Goal: Task Accomplishment & Management: Complete application form

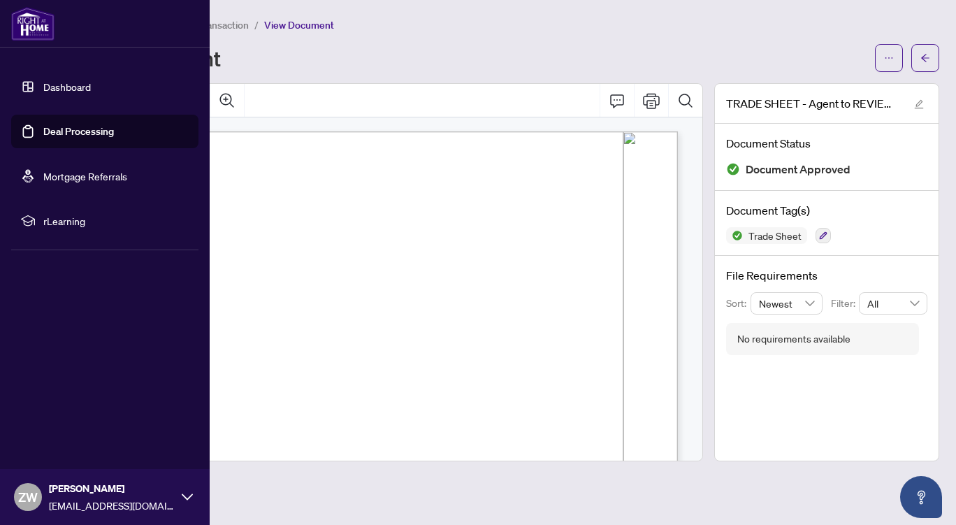
scroll to position [89, 0]
click at [51, 128] on link "Deal Processing" at bounding box center [78, 131] width 71 height 13
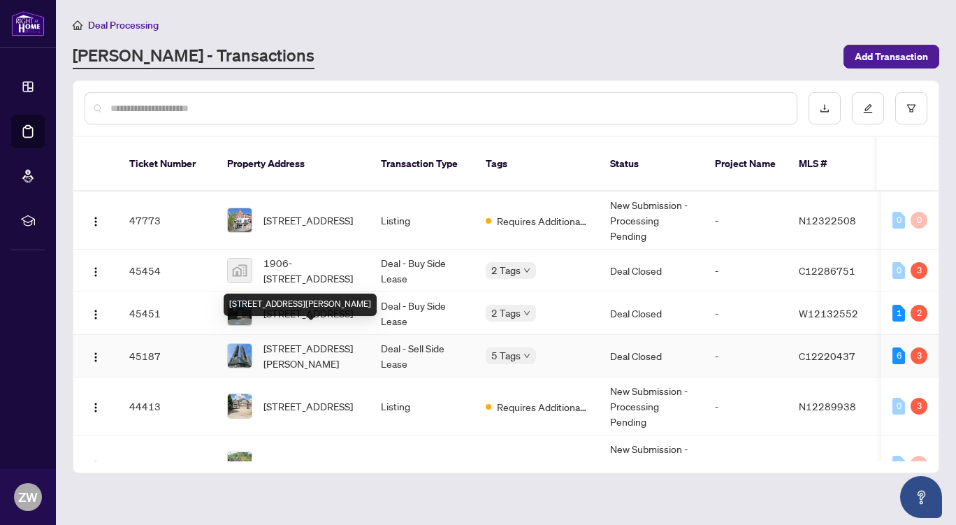
click at [284, 340] on span "[STREET_ADDRESS][PERSON_NAME]" at bounding box center [310, 355] width 95 height 31
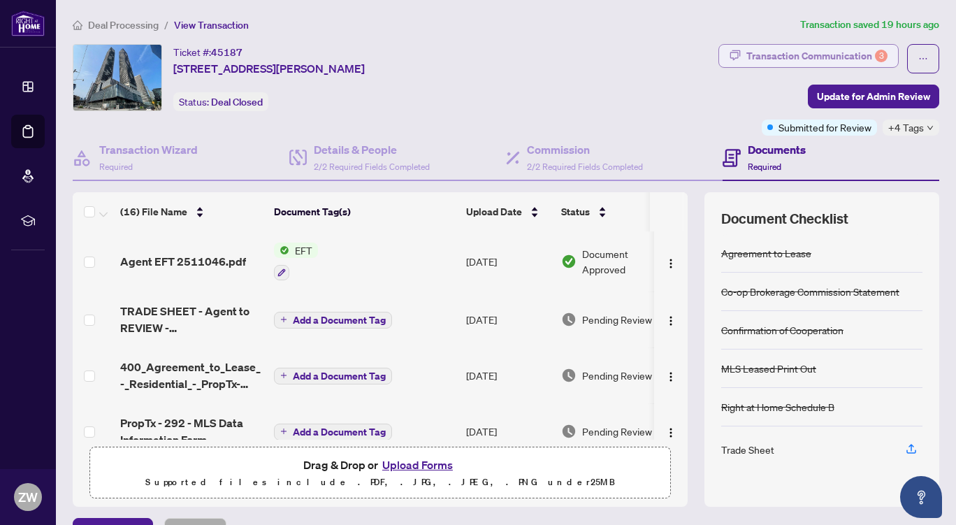
click at [785, 52] on div "Transaction Communication 3" at bounding box center [816, 56] width 141 height 22
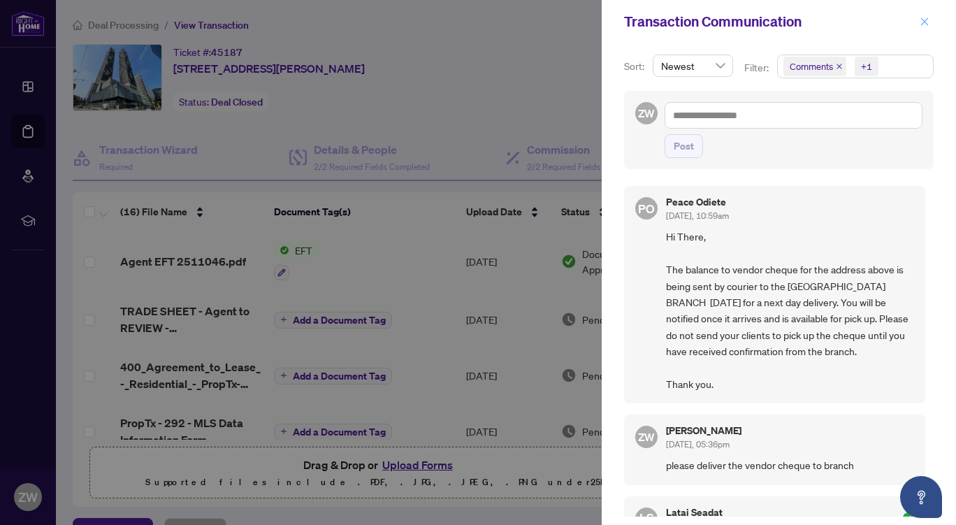
click at [925, 21] on icon "close" at bounding box center [925, 21] width 8 height 8
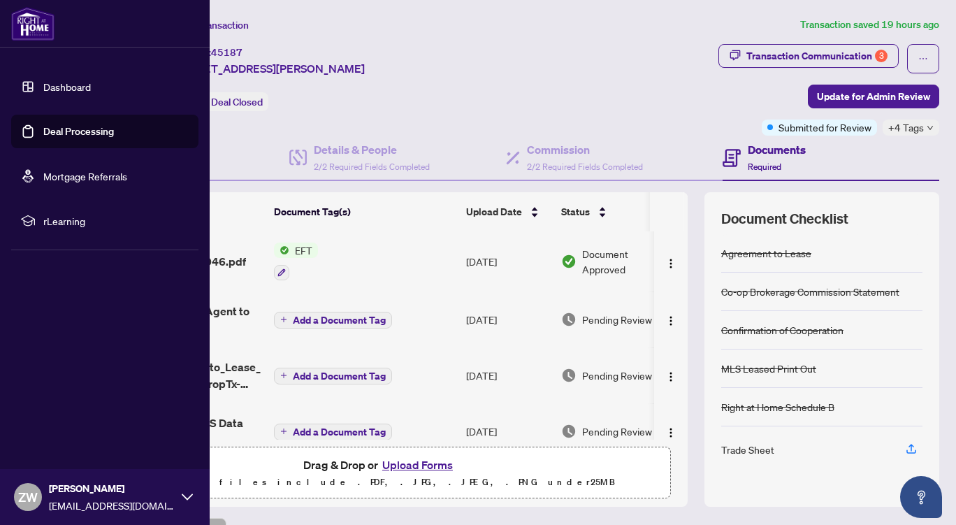
click at [66, 89] on link "Dashboard" at bounding box center [67, 86] width 48 height 13
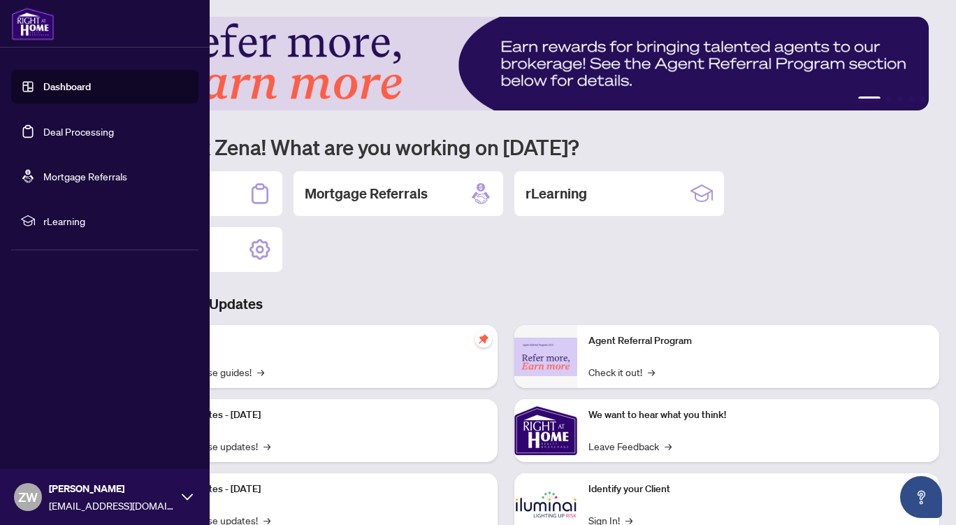
click at [77, 127] on link "Deal Processing" at bounding box center [78, 131] width 71 height 13
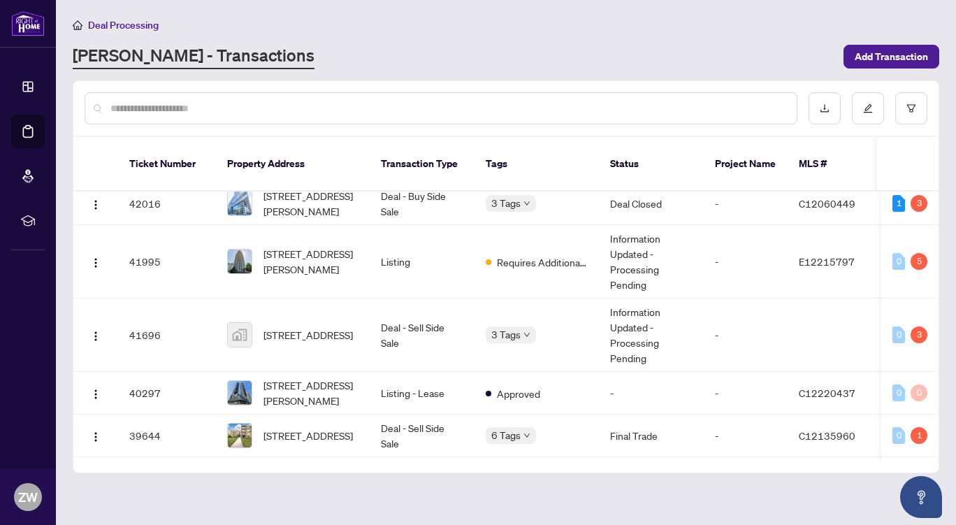
scroll to position [315, 0]
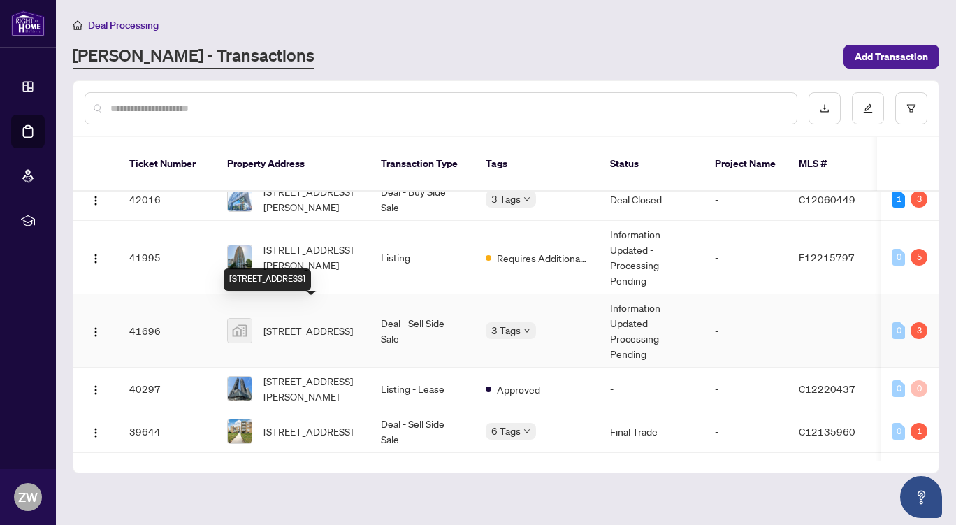
click at [305, 323] on span "[STREET_ADDRESS]" at bounding box center [307, 330] width 89 height 15
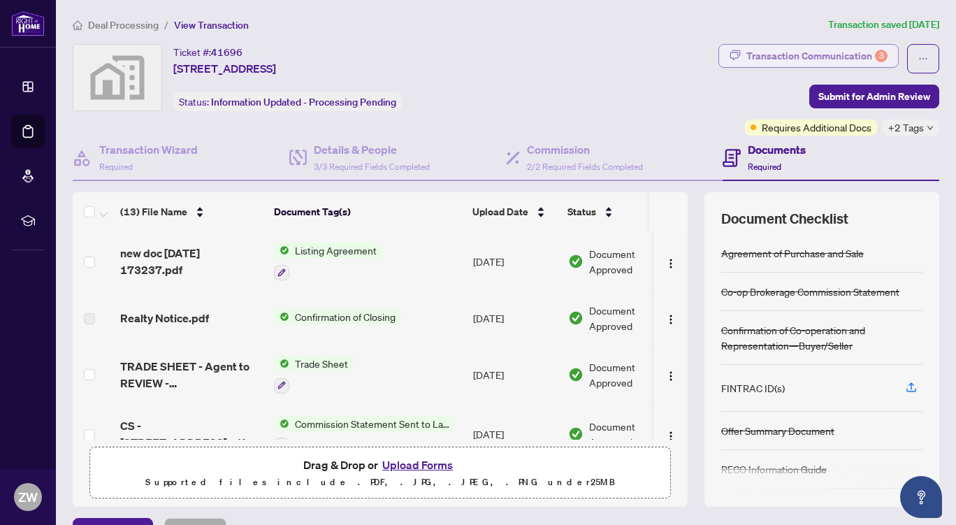
click at [775, 50] on div "Transaction Communication 3" at bounding box center [816, 56] width 141 height 22
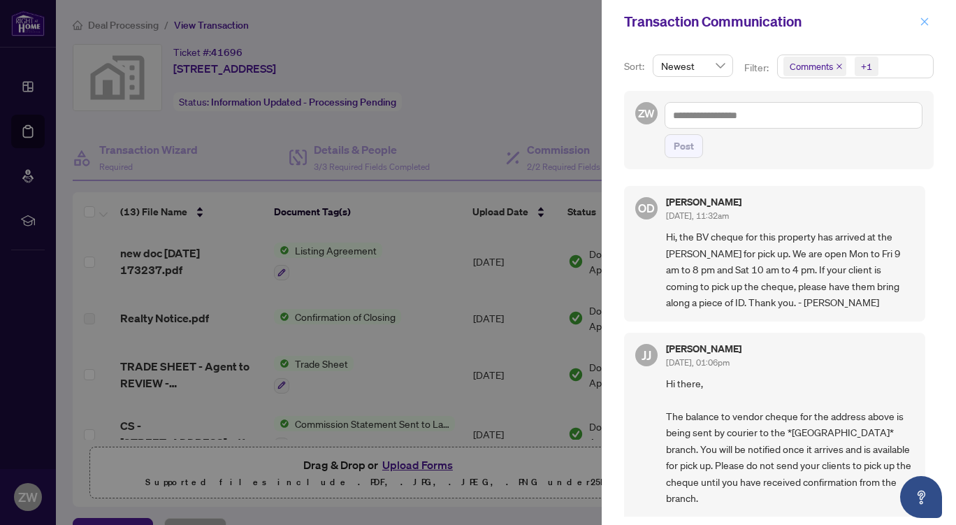
click at [924, 16] on span "button" at bounding box center [924, 21] width 10 height 22
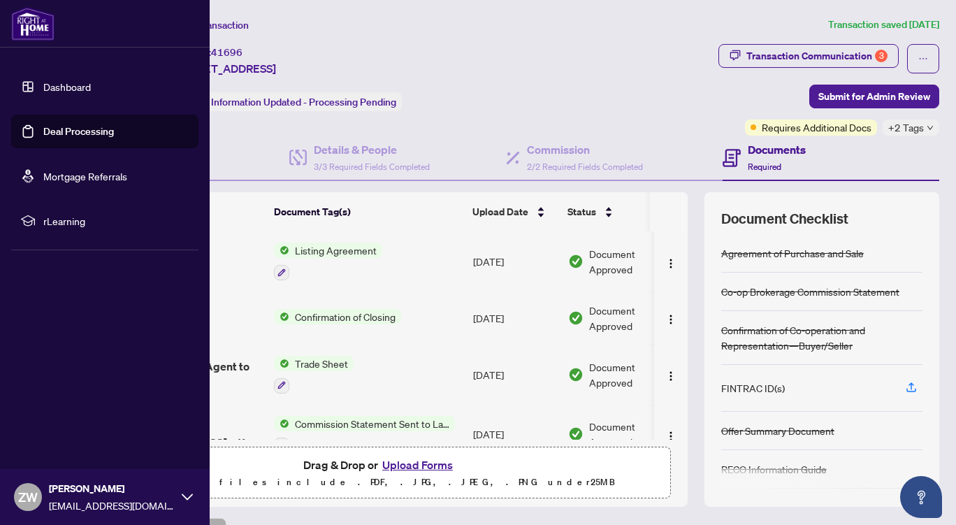
click at [69, 132] on link "Deal Processing" at bounding box center [78, 131] width 71 height 13
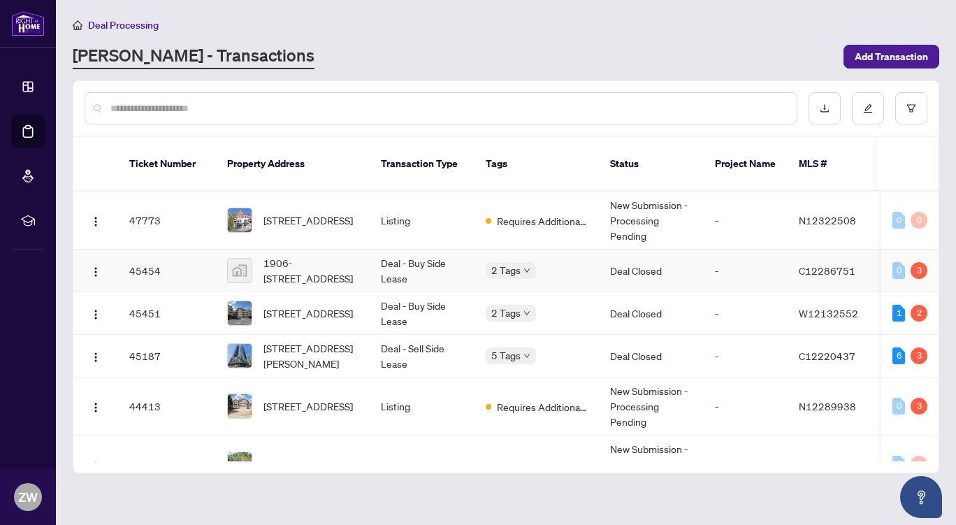
click at [179, 250] on td "45454" at bounding box center [167, 270] width 98 height 43
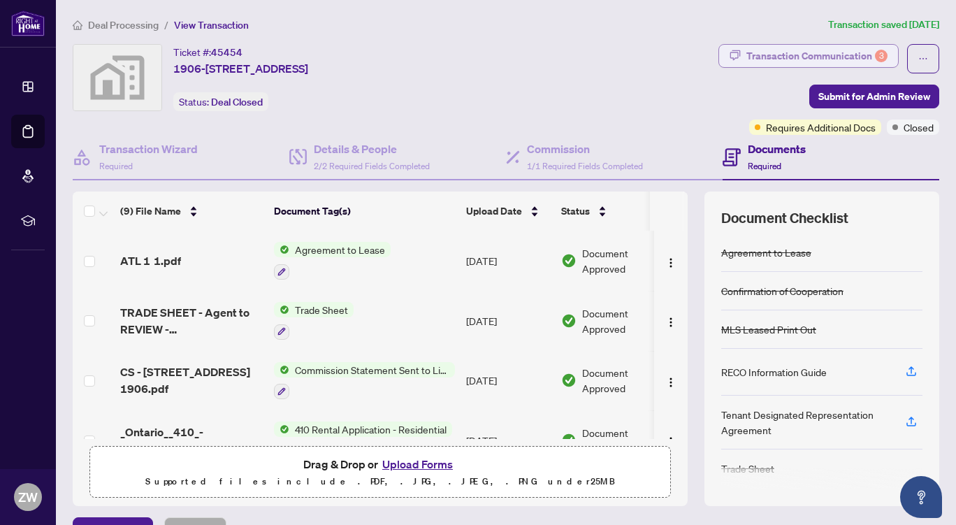
click at [815, 58] on div "Transaction Communication 3" at bounding box center [816, 56] width 141 height 22
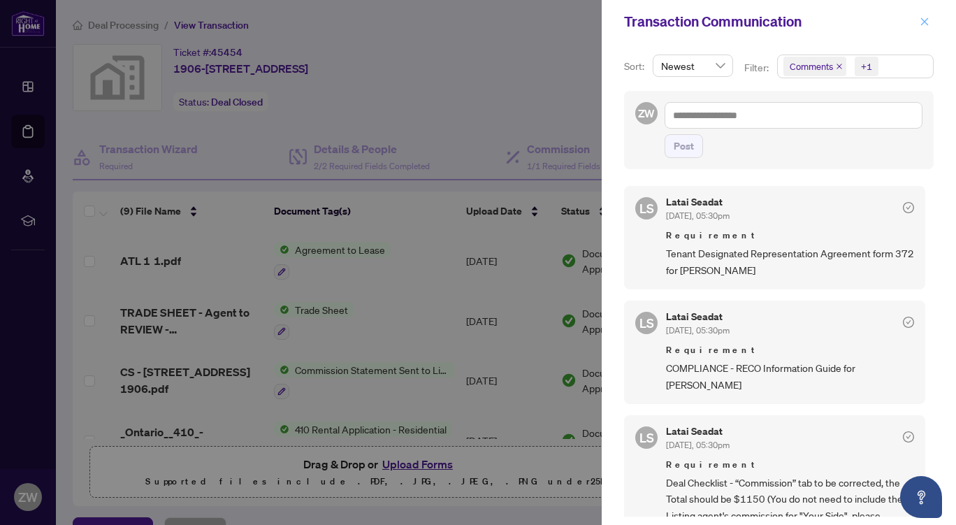
click at [924, 21] on icon "close" at bounding box center [925, 21] width 8 height 8
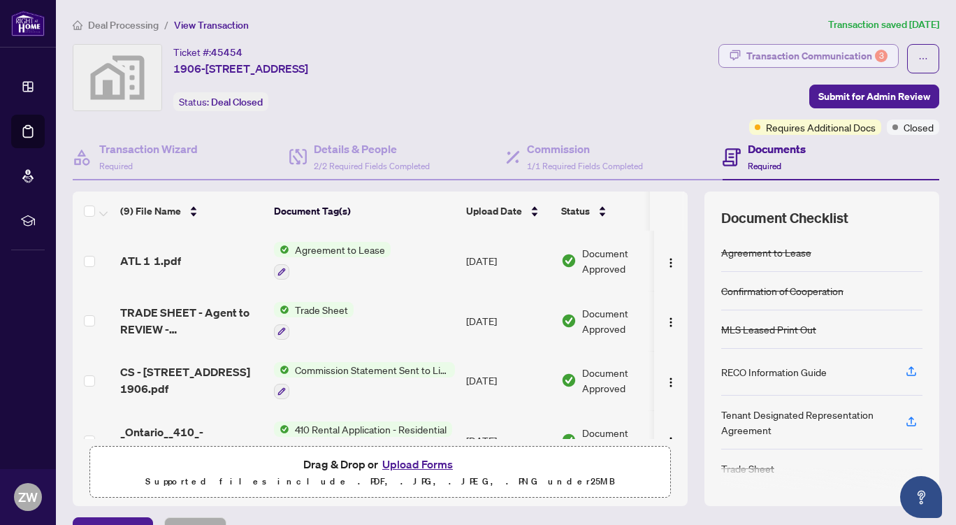
click at [753, 47] on div "Transaction Communication 3" at bounding box center [816, 56] width 141 height 22
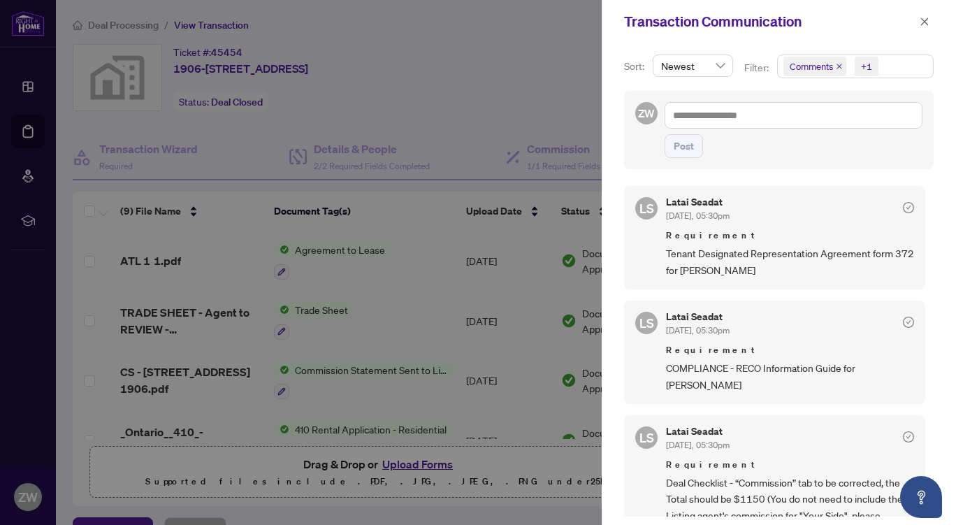
click at [565, 467] on div at bounding box center [478, 262] width 956 height 525
click at [929, 17] on button "button" at bounding box center [924, 21] width 18 height 17
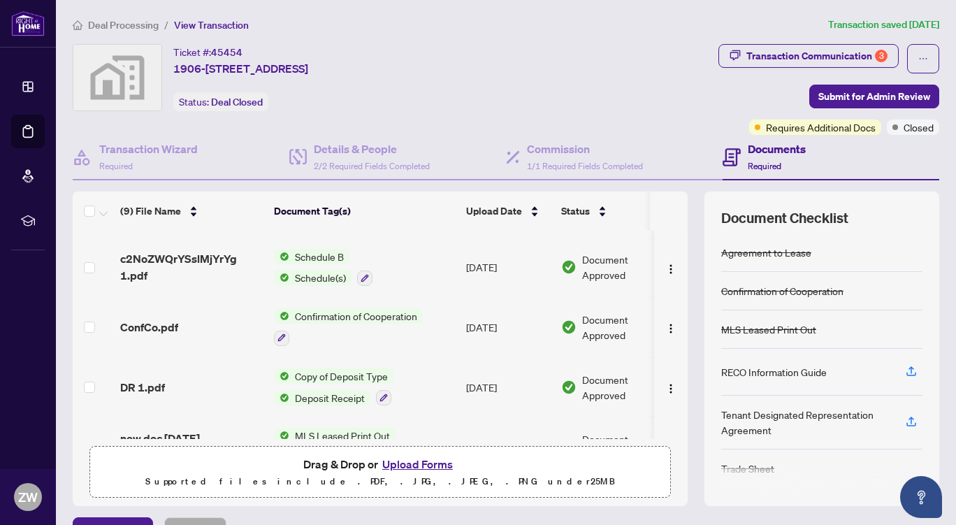
scroll to position [330, 0]
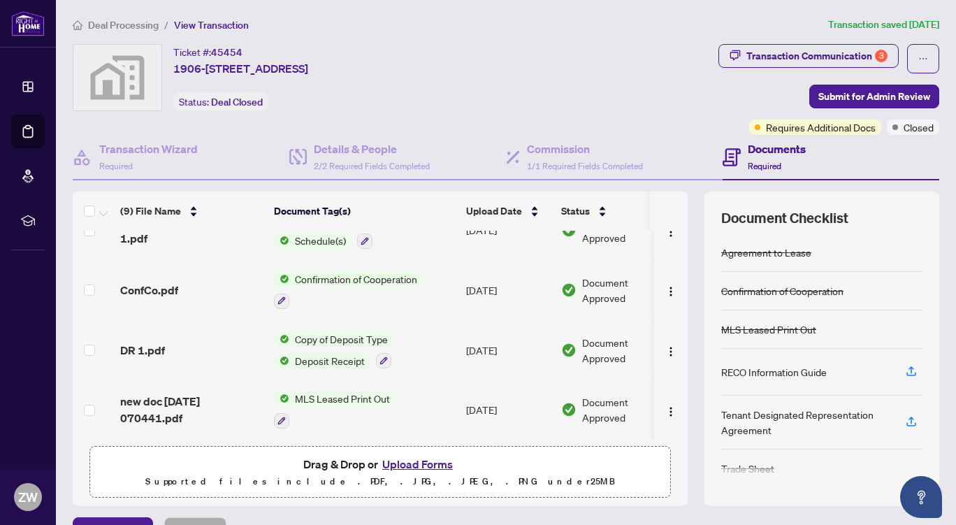
click at [440, 458] on button "Upload Forms" at bounding box center [417, 464] width 79 height 18
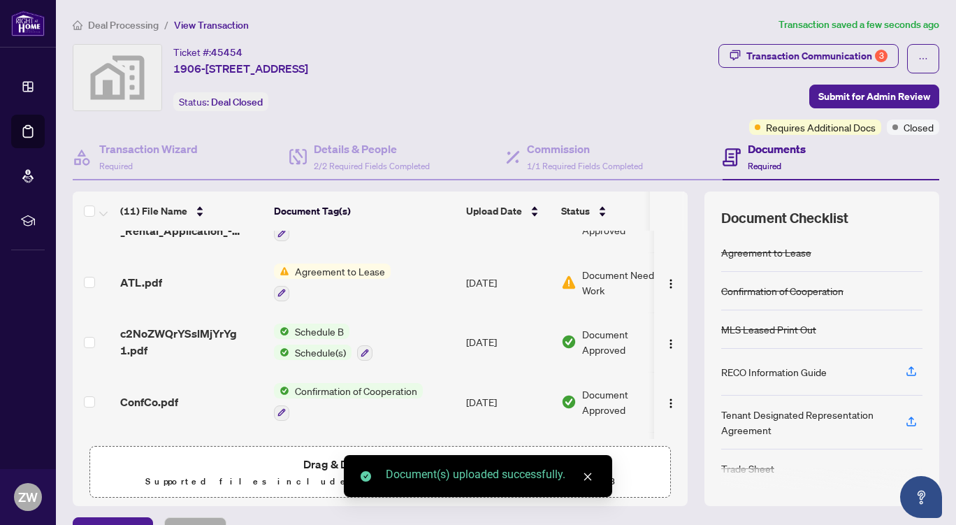
click at [591, 470] on link "Close" at bounding box center [587, 476] width 15 height 15
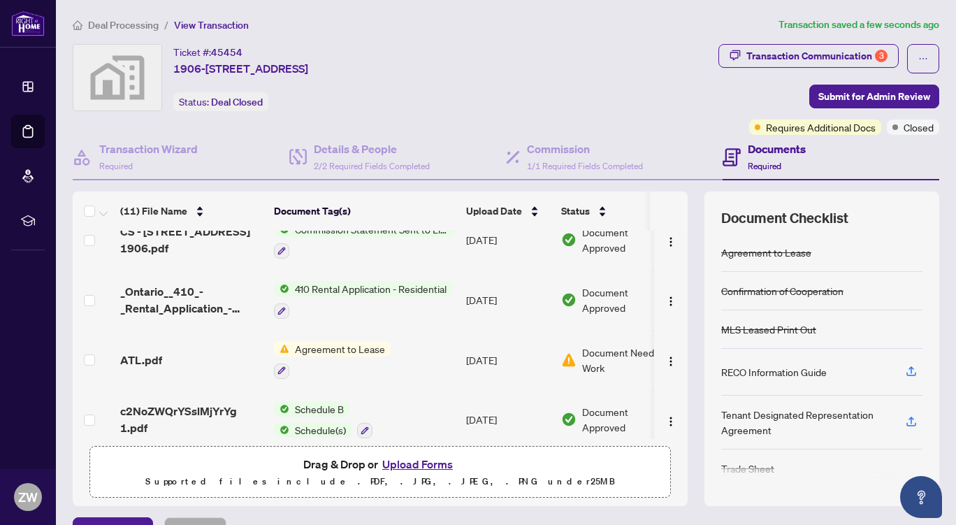
scroll to position [0, 0]
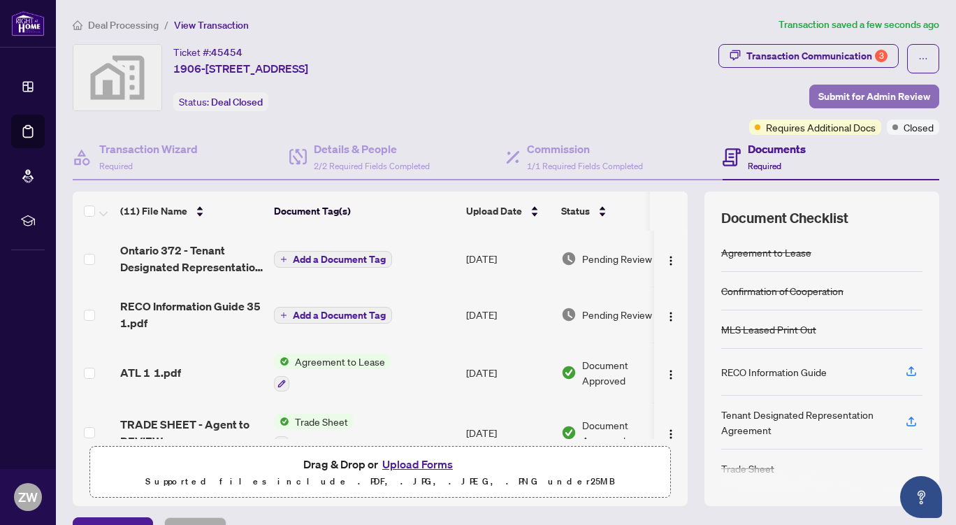
click at [833, 96] on span "Submit for Admin Review" at bounding box center [874, 96] width 112 height 22
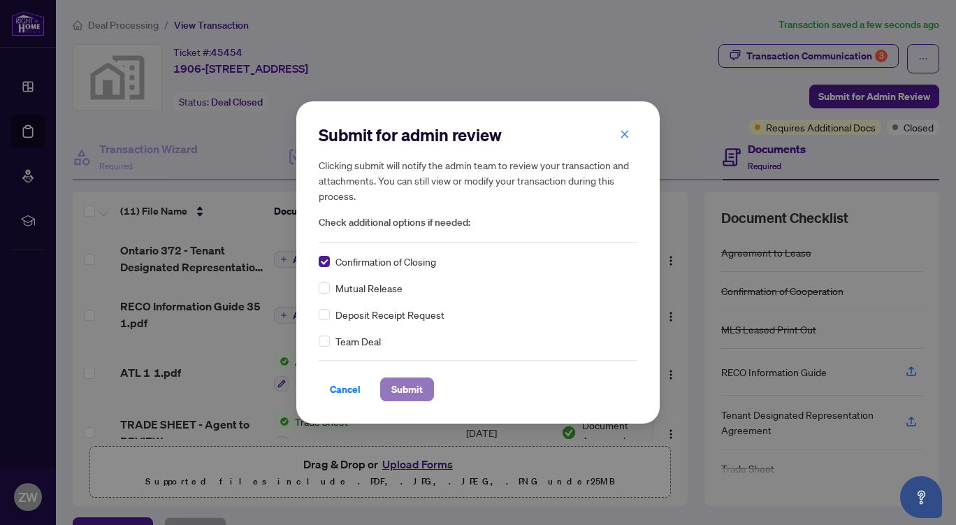
click at [400, 386] on span "Submit" at bounding box center [406, 389] width 31 height 22
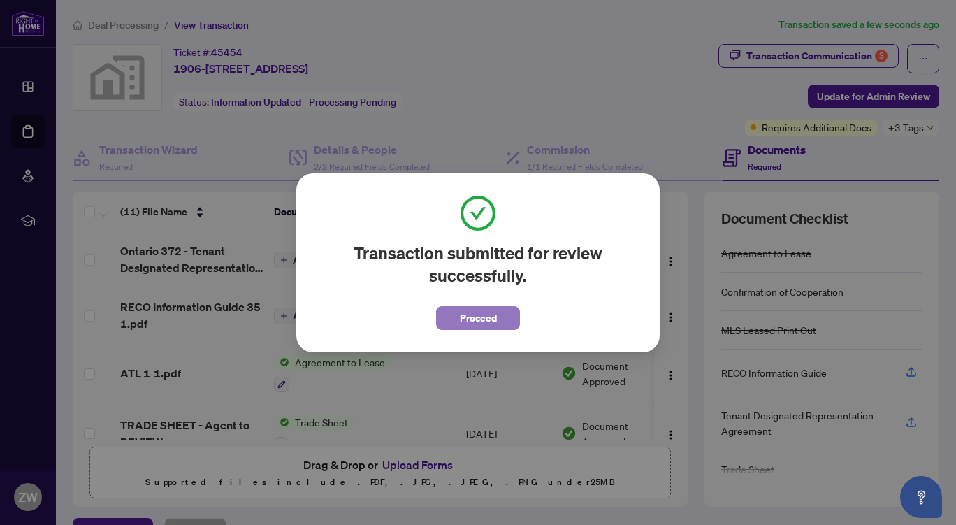
click at [482, 323] on span "Proceed" at bounding box center [478, 318] width 37 height 22
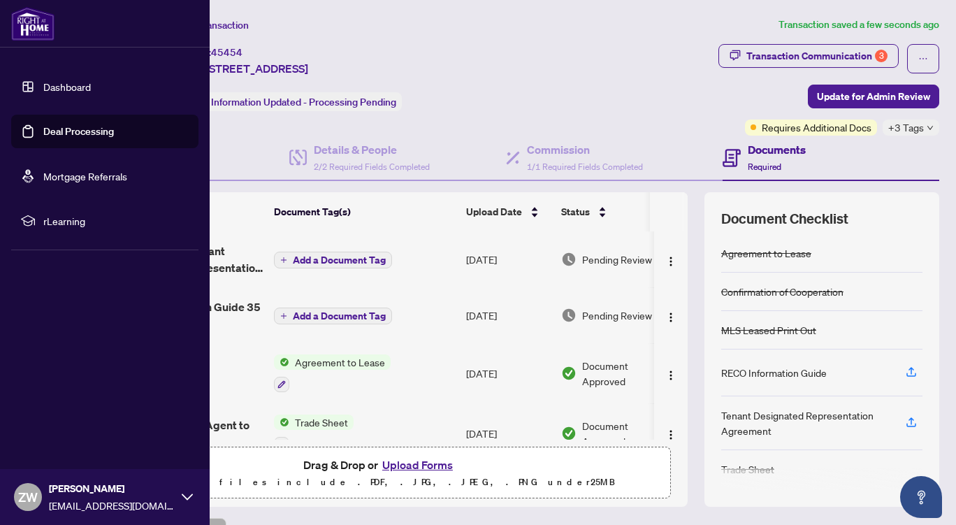
click at [82, 131] on link "Deal Processing" at bounding box center [78, 131] width 71 height 13
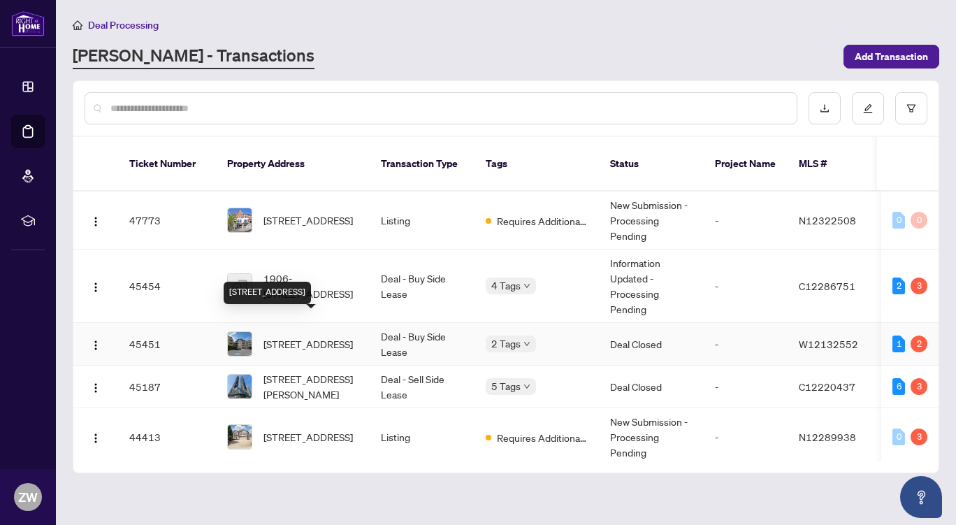
click at [342, 336] on span "[STREET_ADDRESS]" at bounding box center [307, 343] width 89 height 15
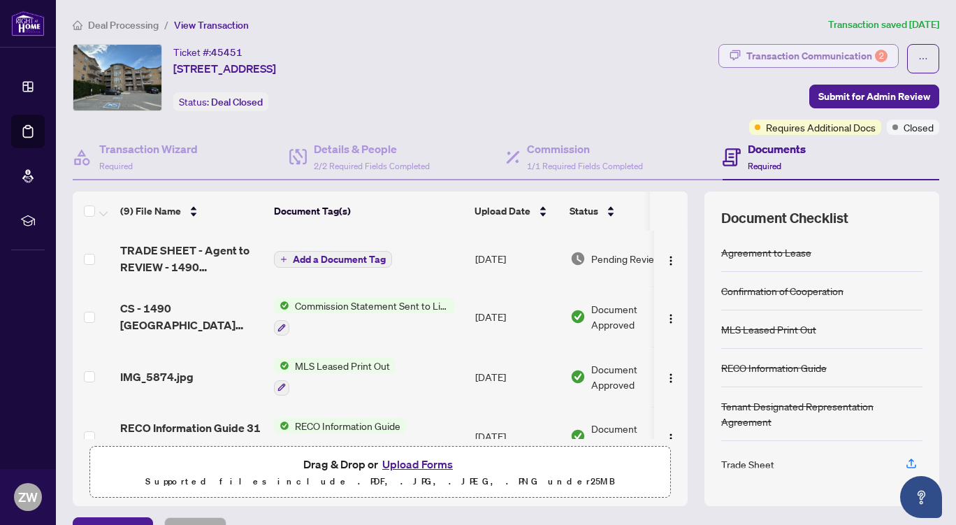
click at [760, 53] on div "Transaction Communication 2" at bounding box center [816, 56] width 141 height 22
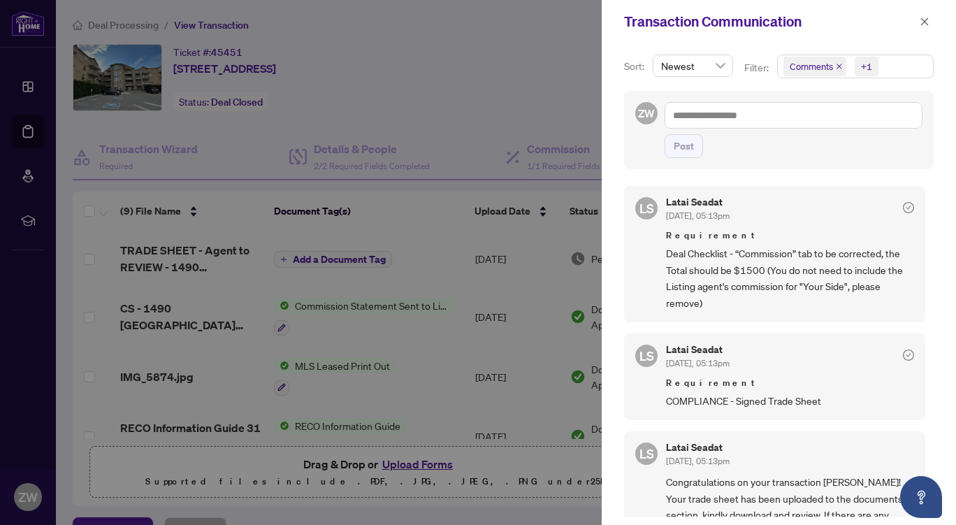
click at [510, 469] on div at bounding box center [478, 262] width 956 height 525
click at [926, 17] on icon "close" at bounding box center [924, 22] width 10 height 10
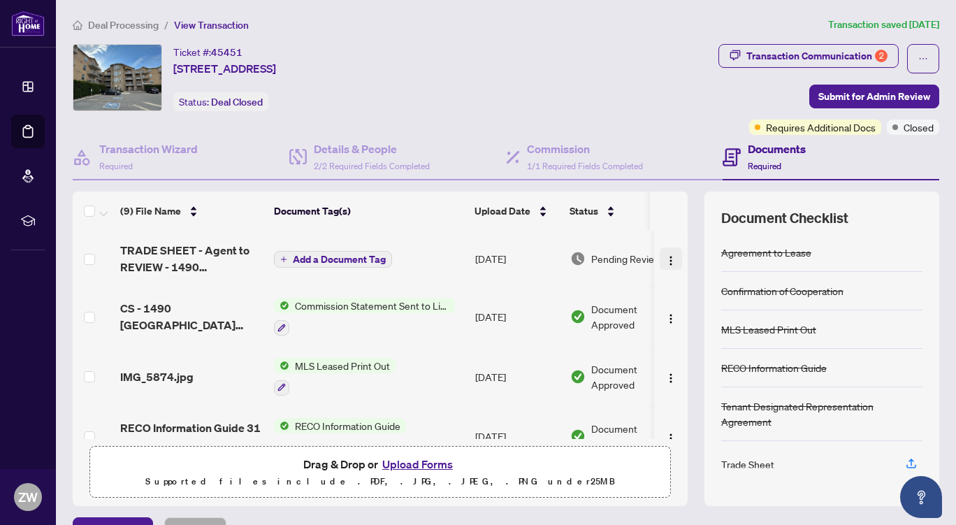
click at [665, 258] on img "button" at bounding box center [670, 260] width 11 height 11
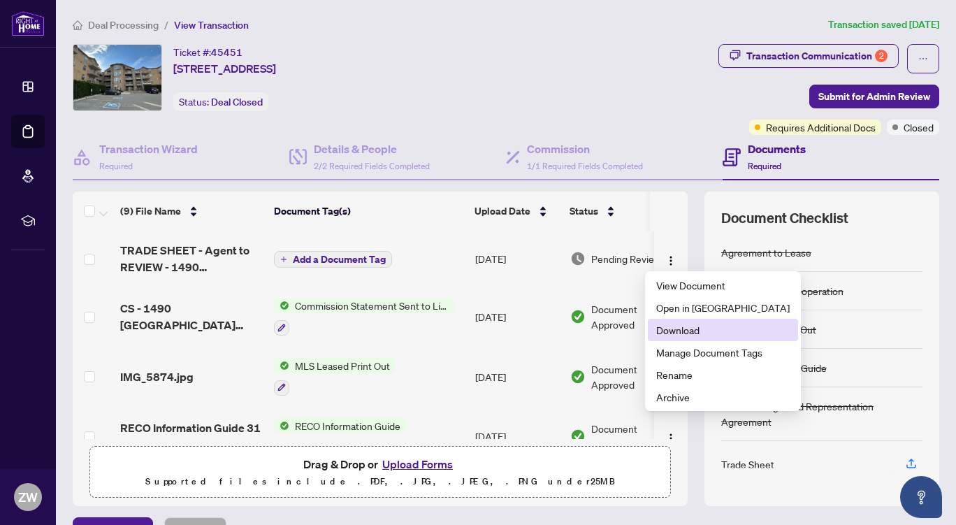
click at [680, 329] on span "Download" at bounding box center [722, 329] width 133 height 15
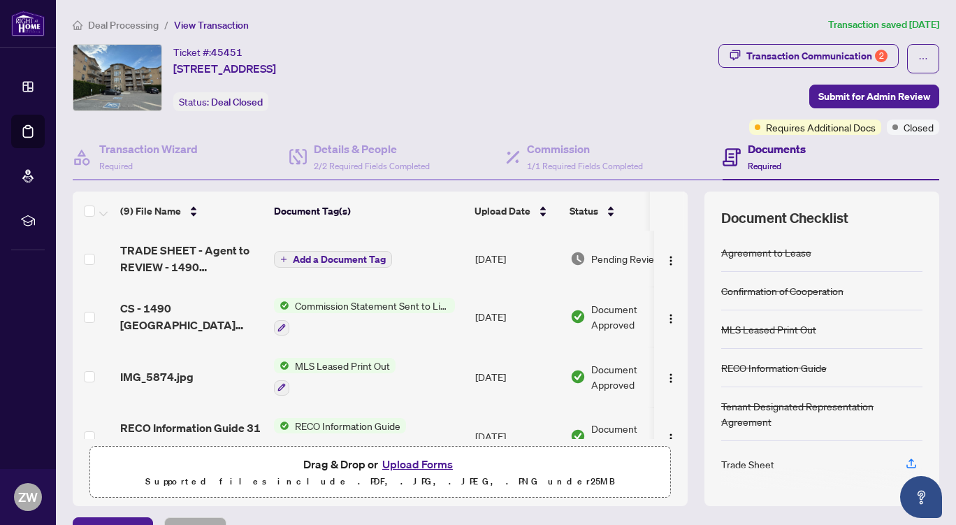
click at [418, 463] on button "Upload Forms" at bounding box center [417, 464] width 79 height 18
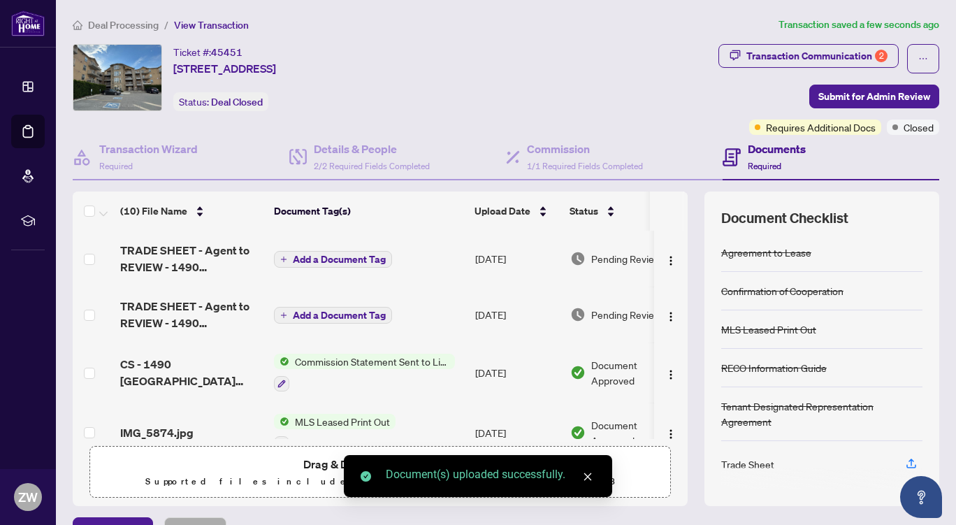
click at [588, 476] on icon "close" at bounding box center [588, 477] width 8 height 8
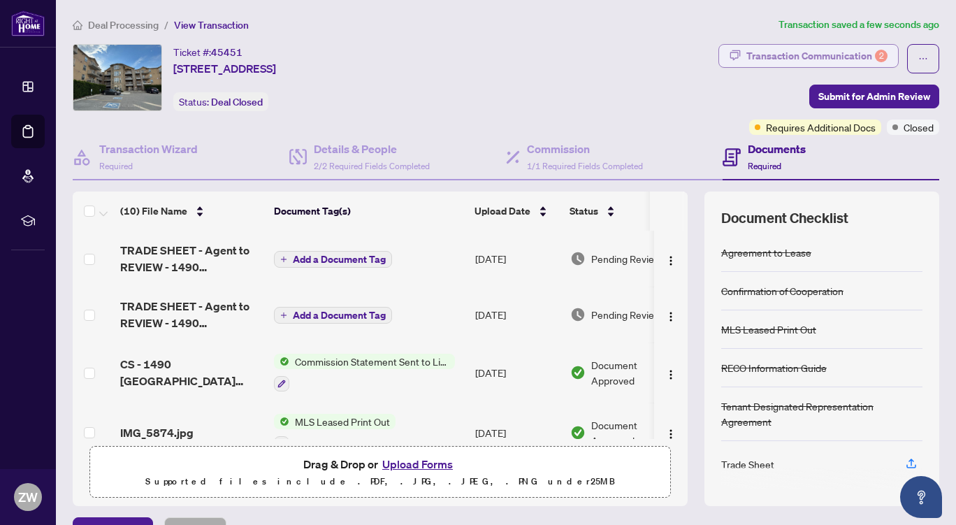
click at [807, 50] on div "Transaction Communication 2" at bounding box center [816, 56] width 141 height 22
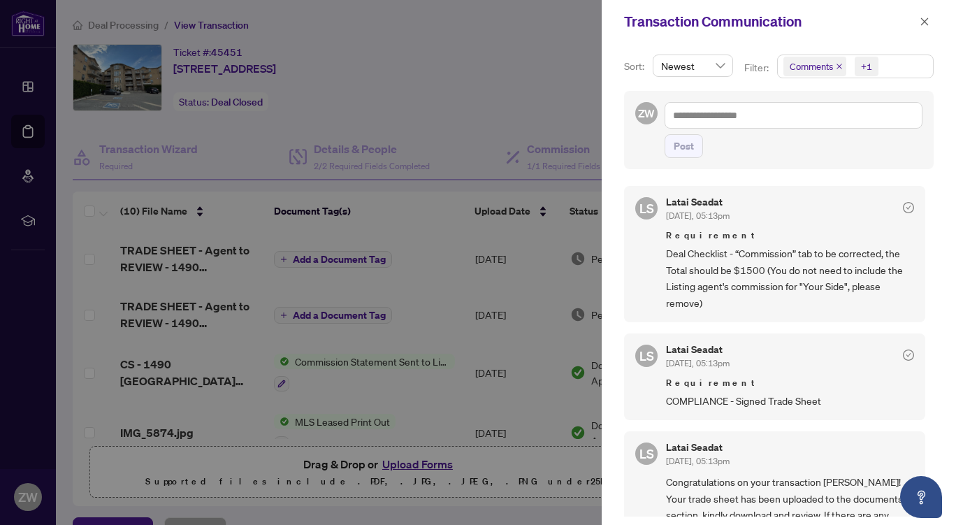
click at [548, 156] on div at bounding box center [478, 262] width 956 height 525
click at [931, 22] on button "button" at bounding box center [924, 21] width 18 height 17
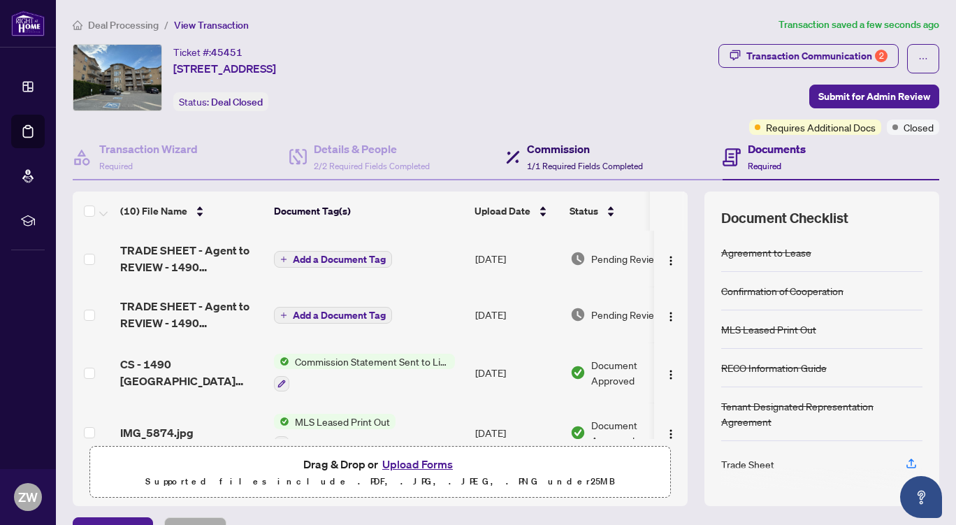
click at [553, 148] on h4 "Commission" at bounding box center [585, 148] width 116 height 17
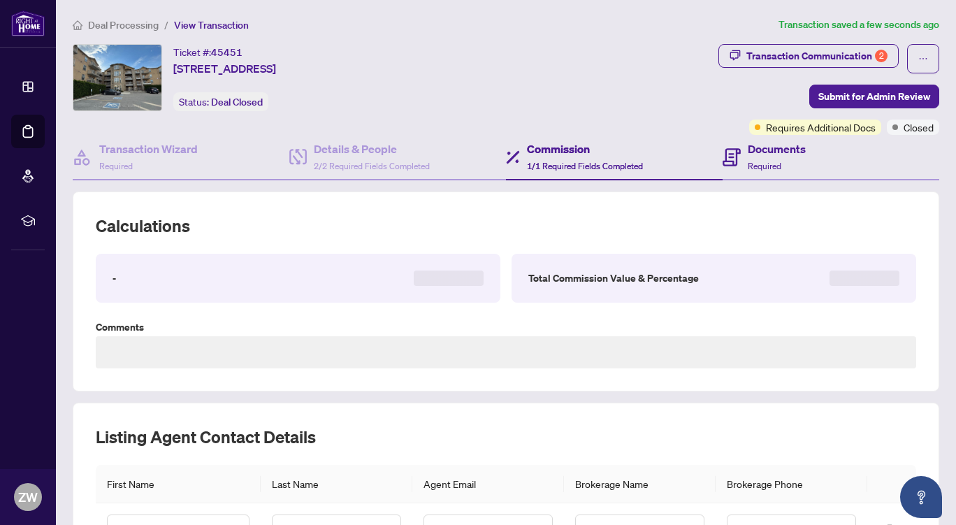
type textarea "**********"
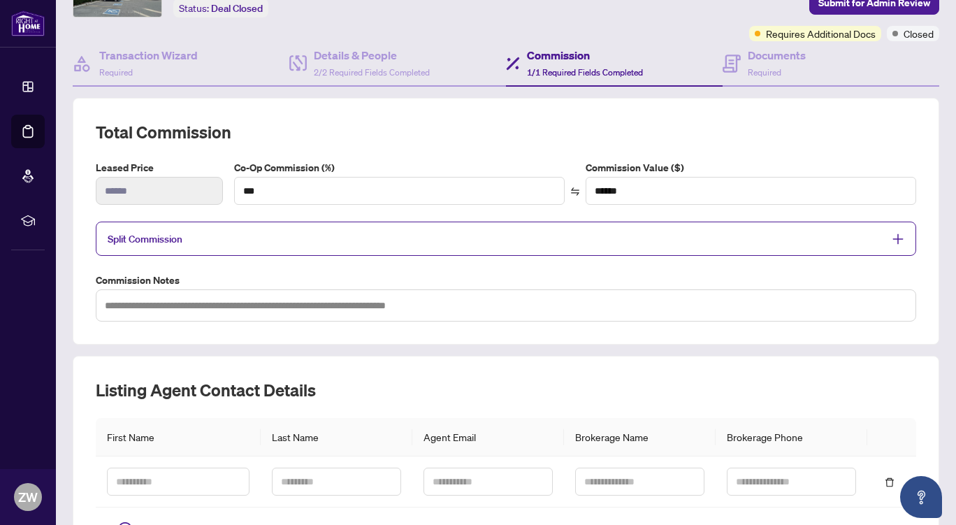
scroll to position [93, 0]
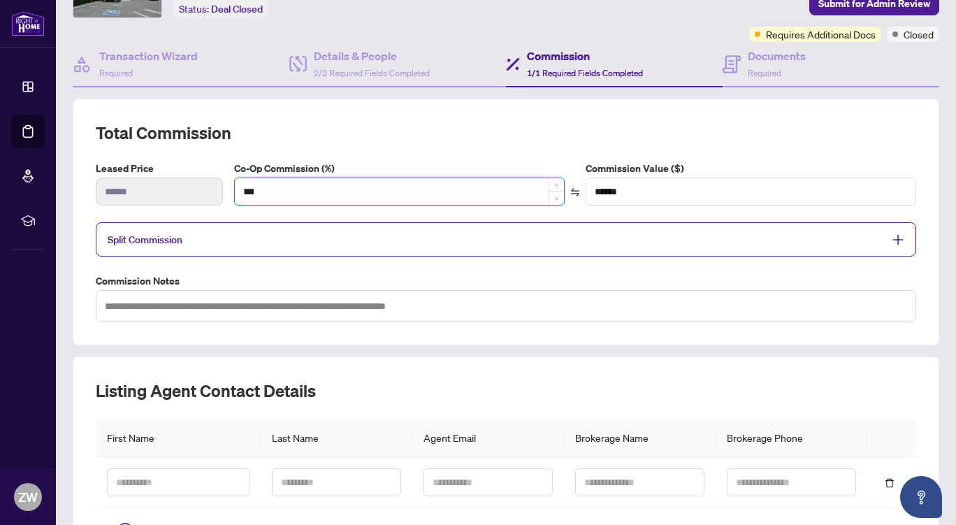
click at [276, 189] on input "***" at bounding box center [399, 191] width 329 height 27
type input "**"
type input "****"
type input "*"
type input "***"
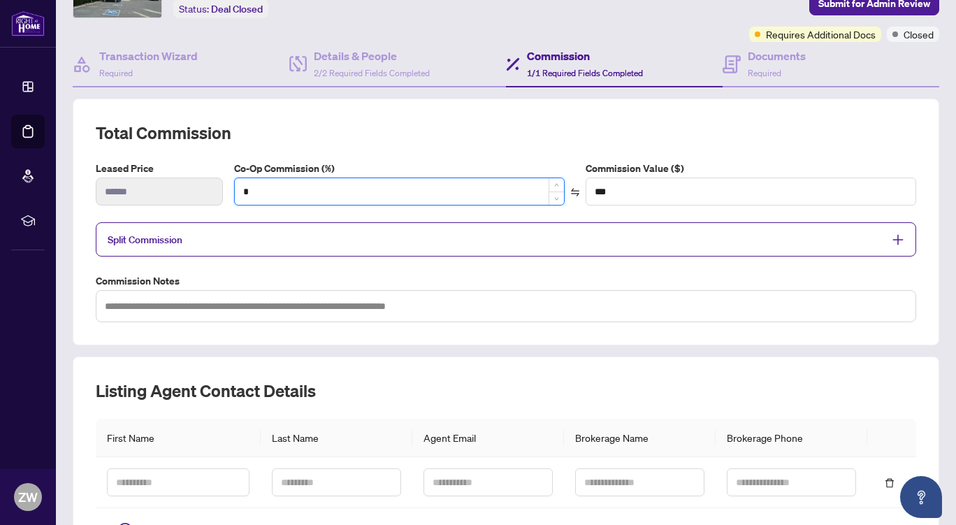
type input "*"
type input "**"
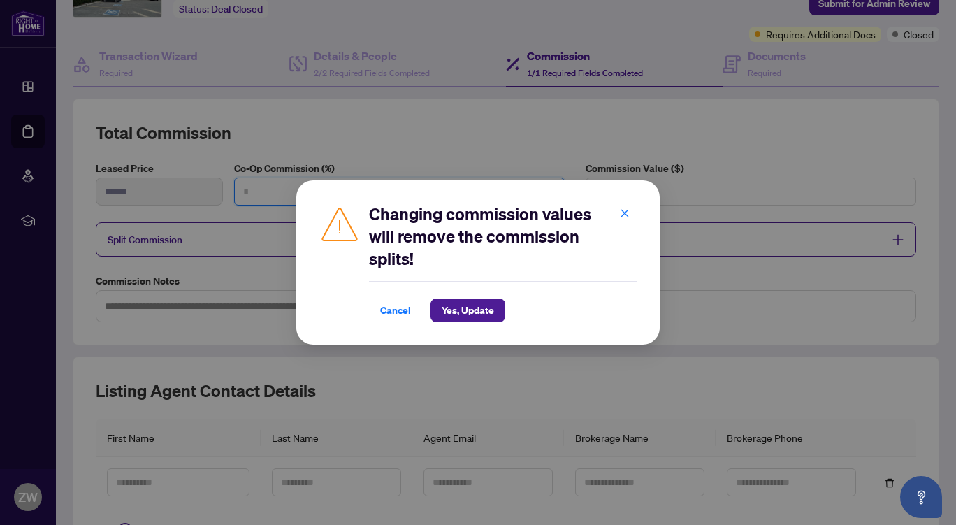
type input "*"
type input "****"
click at [466, 309] on span "Yes, Update" at bounding box center [468, 310] width 52 height 22
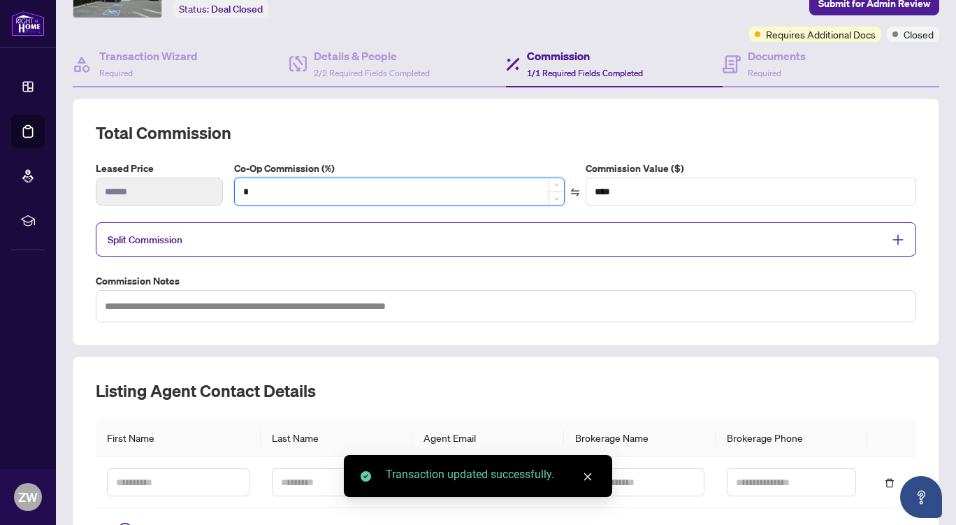
click at [280, 191] on input "*" at bounding box center [399, 191] width 329 height 27
type input "**"
type input "******"
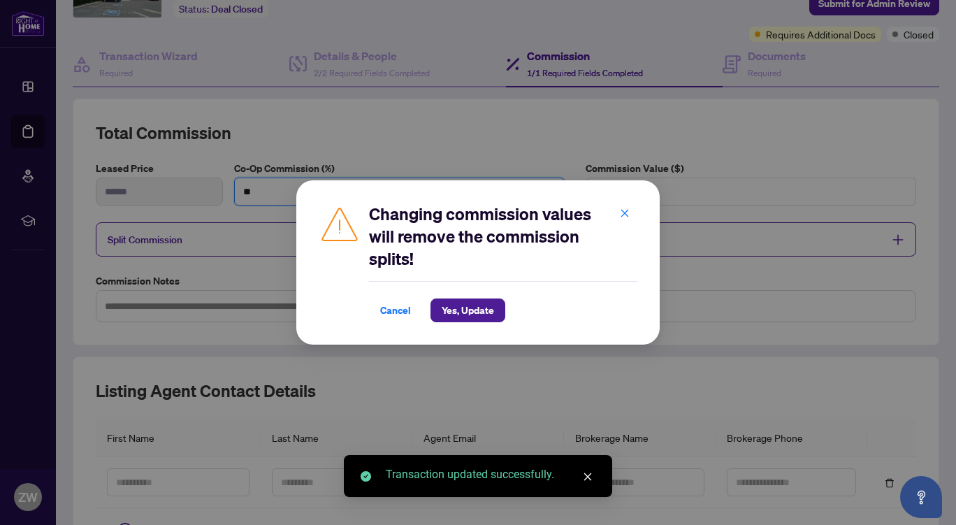
type input "**"
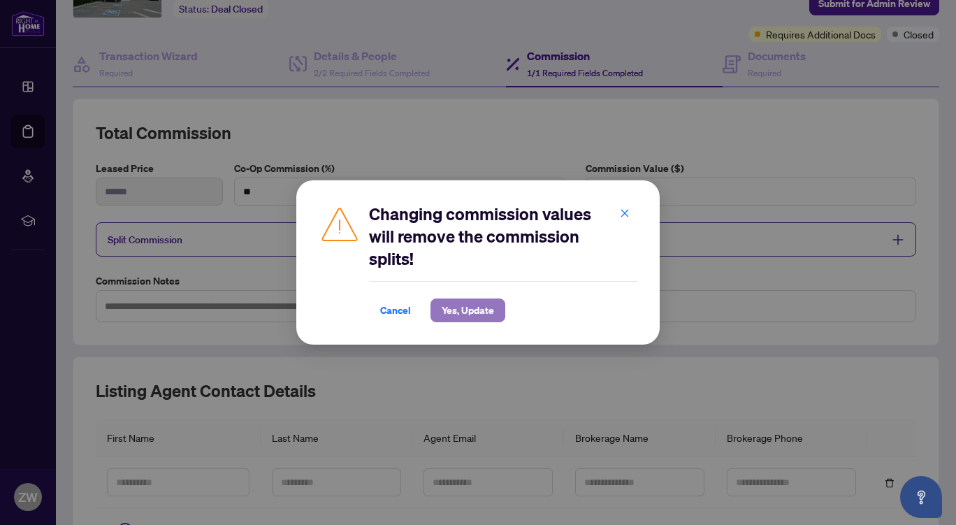
click at [472, 309] on span "Yes, Update" at bounding box center [468, 310] width 52 height 22
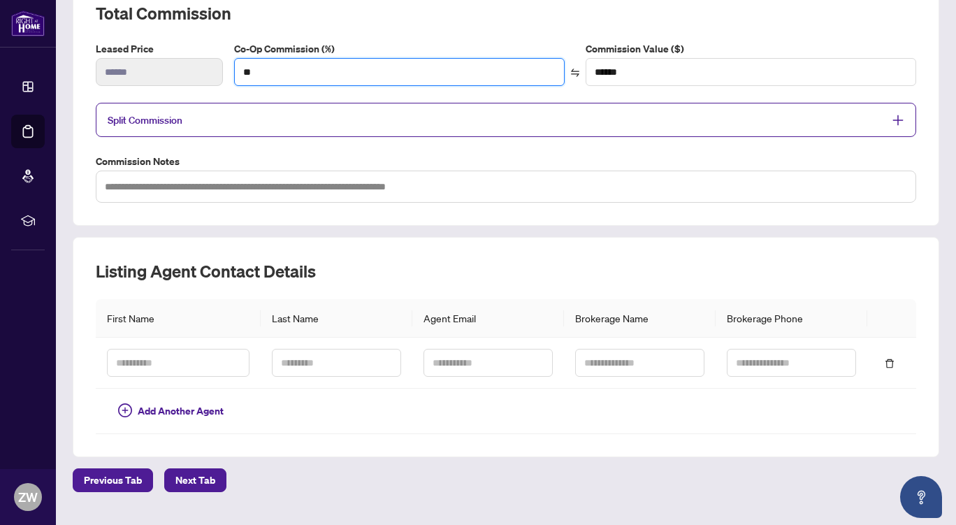
scroll to position [213, 0]
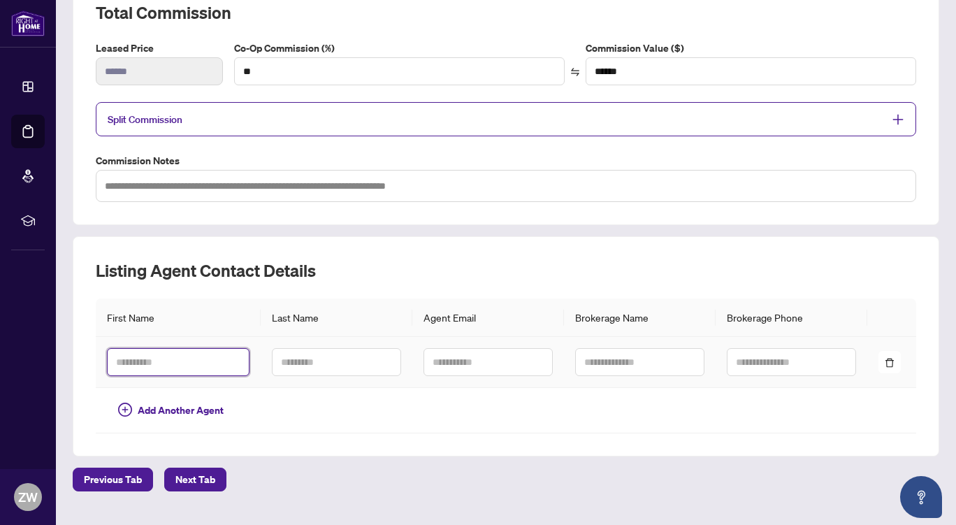
drag, startPoint x: 147, startPoint y: 360, endPoint x: 136, endPoint y: 356, distance: 11.0
click at [147, 360] on input "text" at bounding box center [178, 362] width 143 height 28
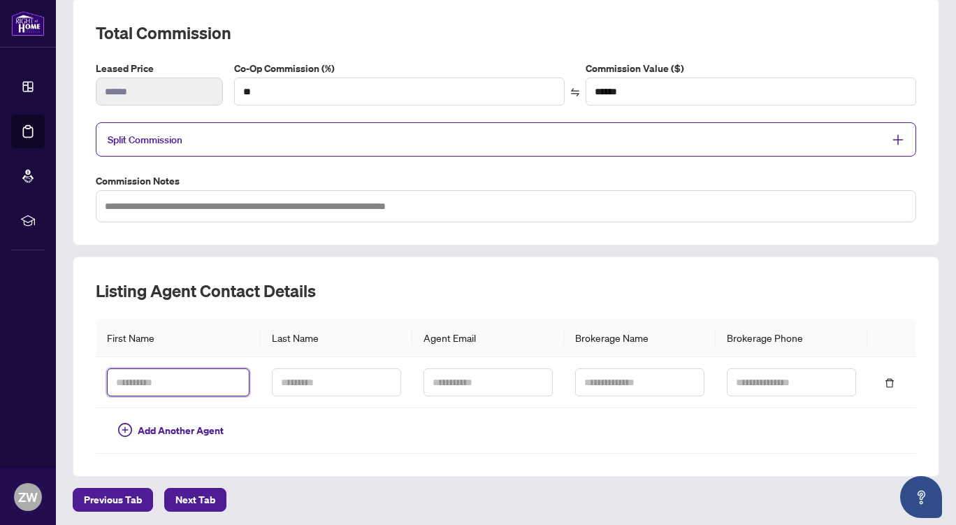
scroll to position [243, 0]
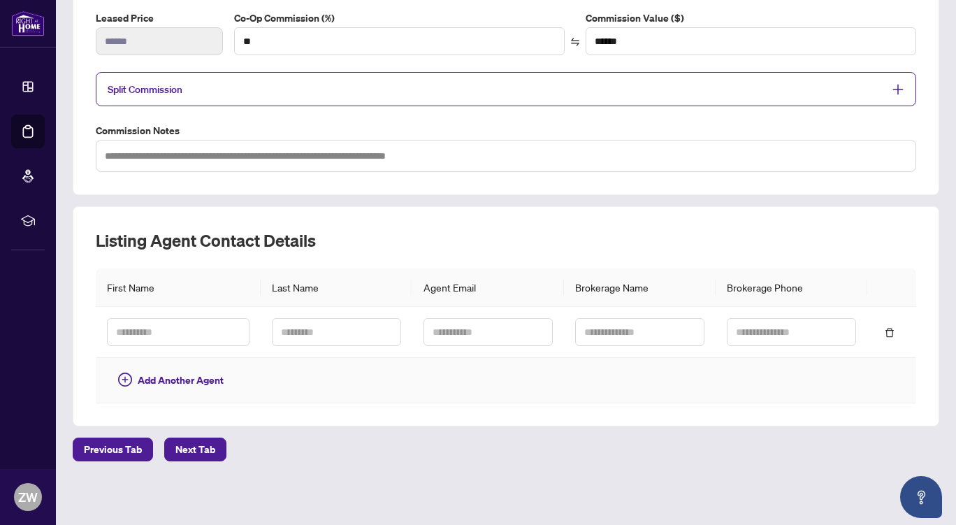
click at [382, 379] on td at bounding box center [337, 380] width 152 height 45
click at [170, 321] on input "text" at bounding box center [178, 332] width 143 height 28
type input "****"
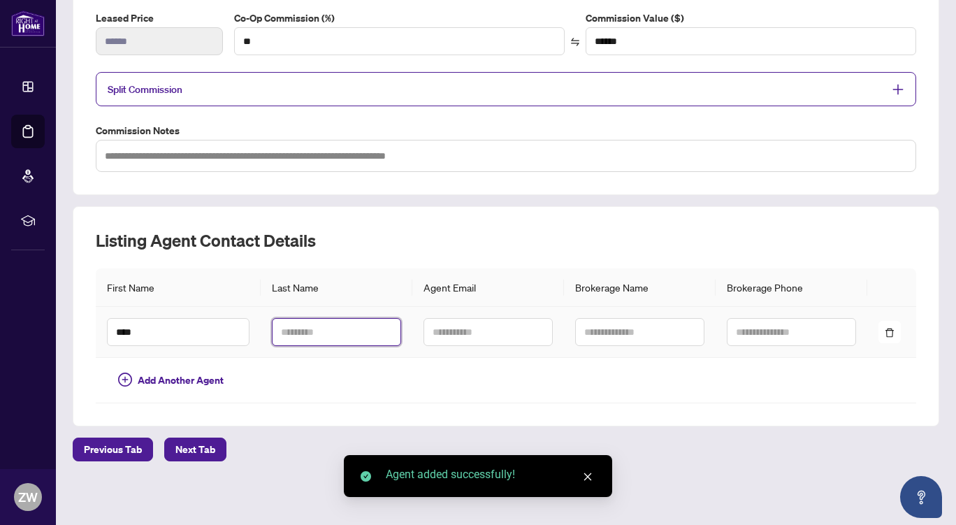
click at [321, 326] on input "text" at bounding box center [336, 332] width 129 height 28
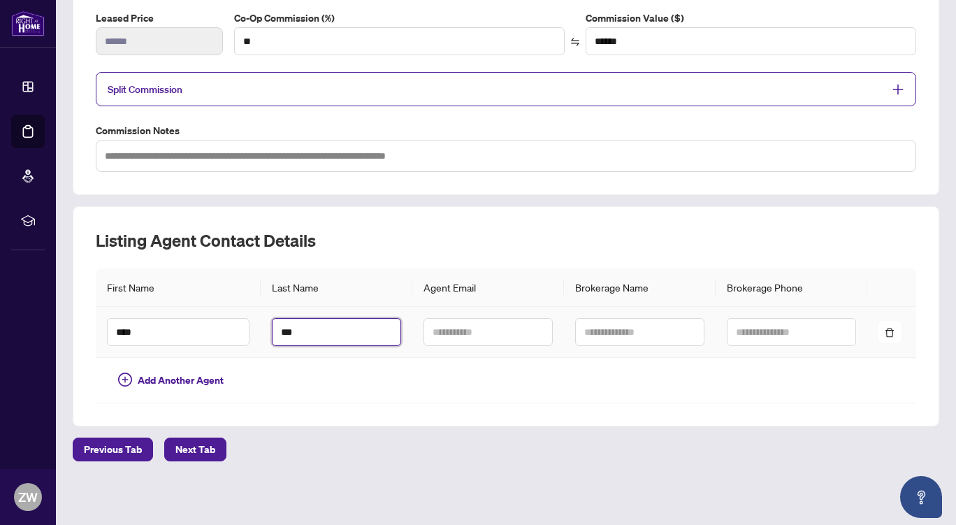
type input "***"
click at [437, 328] on input "text" at bounding box center [487, 332] width 129 height 28
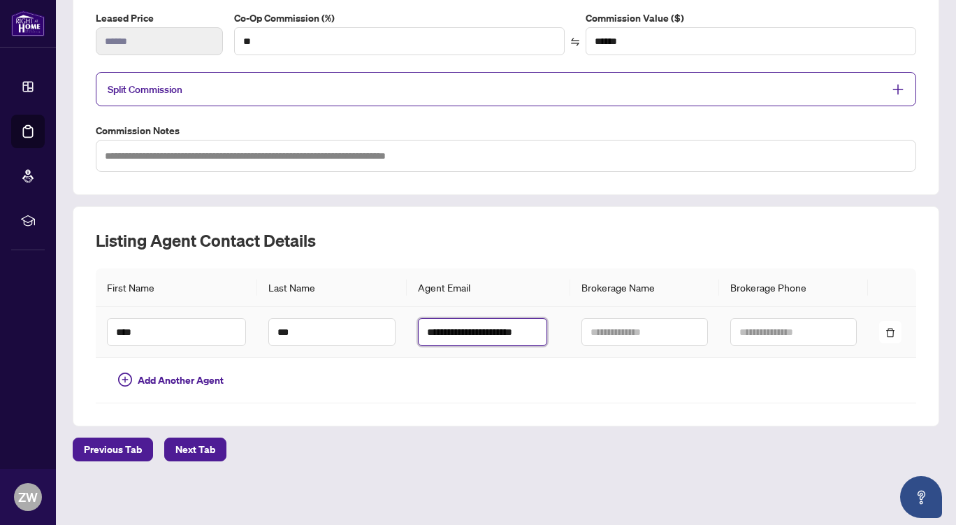
type input "**********"
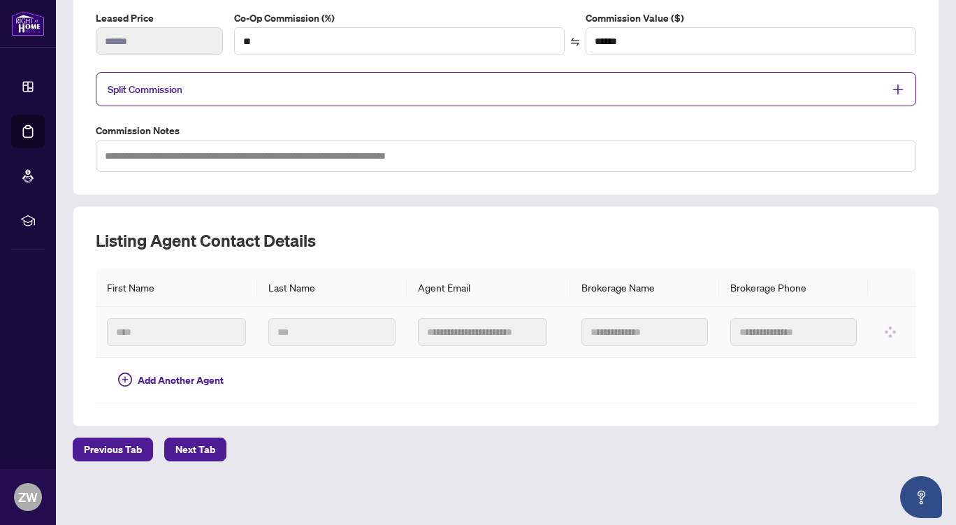
scroll to position [0, 0]
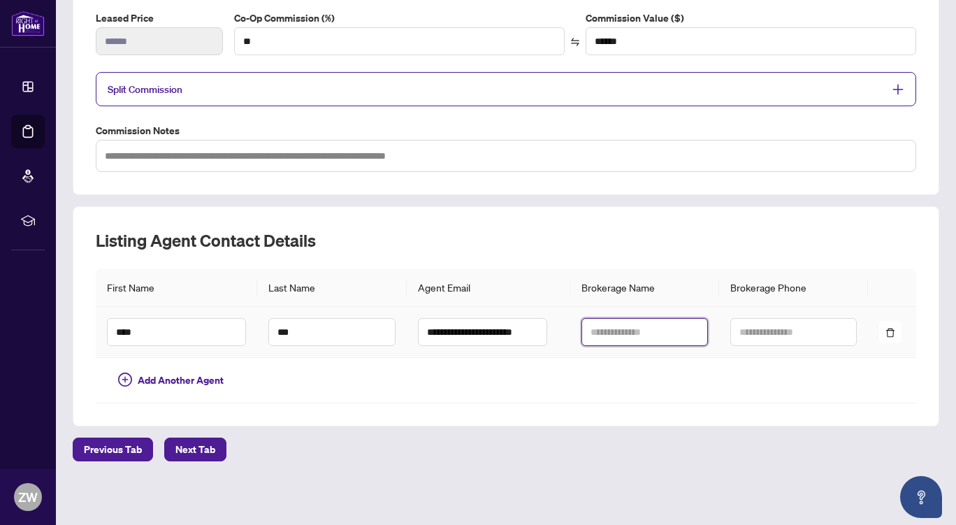
click at [600, 325] on input "text" at bounding box center [644, 332] width 126 height 28
click at [622, 331] on input "***" at bounding box center [644, 332] width 126 height 28
click at [627, 326] on input "*****" at bounding box center [644, 332] width 126 height 28
type input "*"
click at [627, 326] on input "text" at bounding box center [644, 332] width 126 height 28
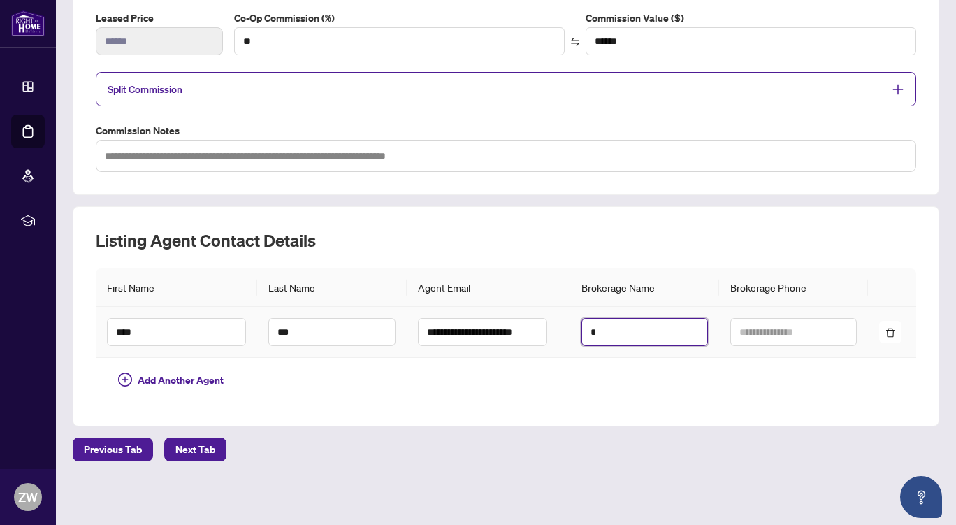
type input "*"
click at [811, 321] on input "text" at bounding box center [793, 332] width 126 height 28
type input "**********"
click at [655, 331] on input "*" at bounding box center [644, 332] width 126 height 28
click at [655, 331] on input "text" at bounding box center [644, 332] width 126 height 28
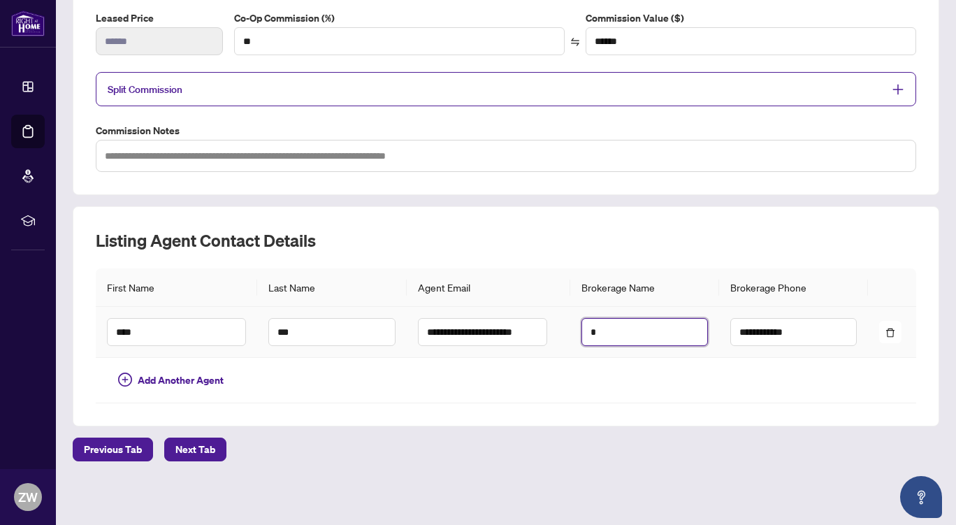
type input "*"
click at [692, 376] on td at bounding box center [644, 380] width 149 height 45
click at [617, 332] on input "*" at bounding box center [644, 332] width 126 height 28
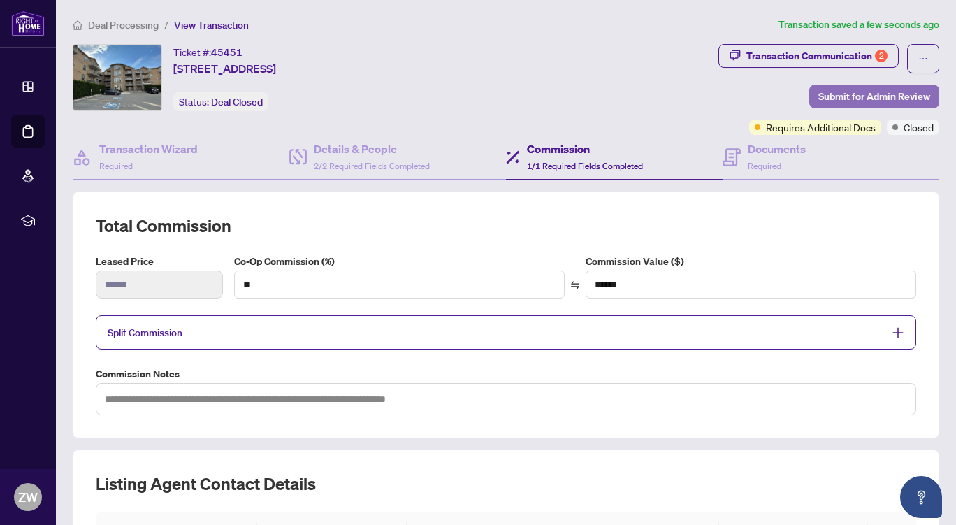
click at [883, 91] on span "Submit for Admin Review" at bounding box center [874, 96] width 112 height 22
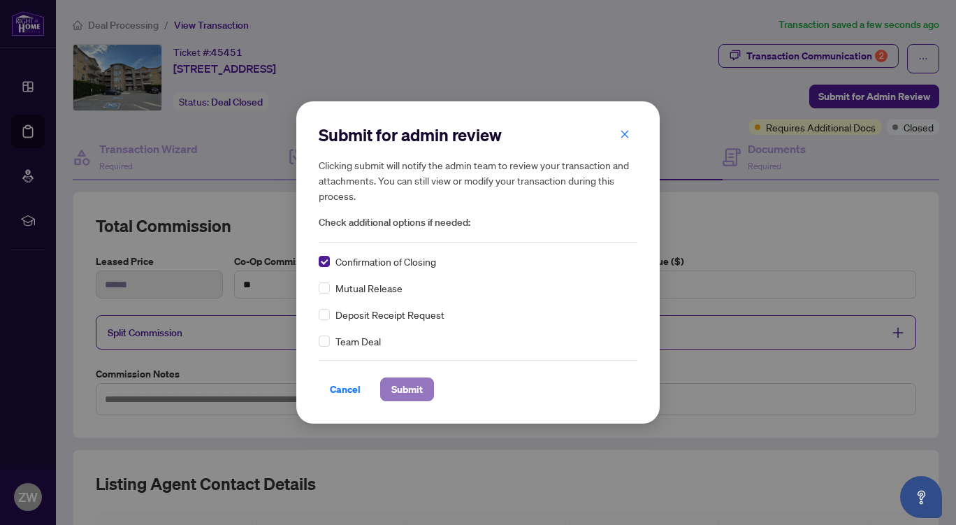
click at [409, 378] on span "Submit" at bounding box center [406, 389] width 31 height 22
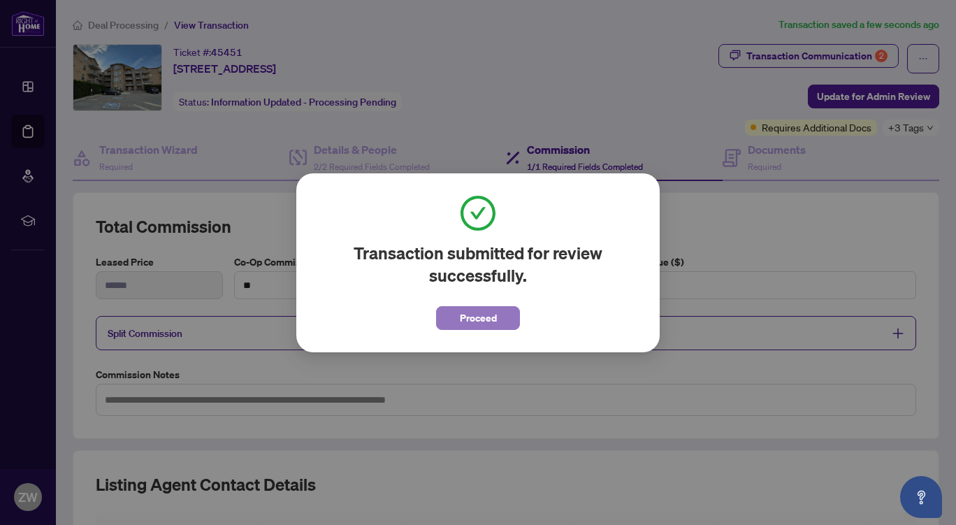
click at [477, 318] on span "Proceed" at bounding box center [478, 318] width 37 height 22
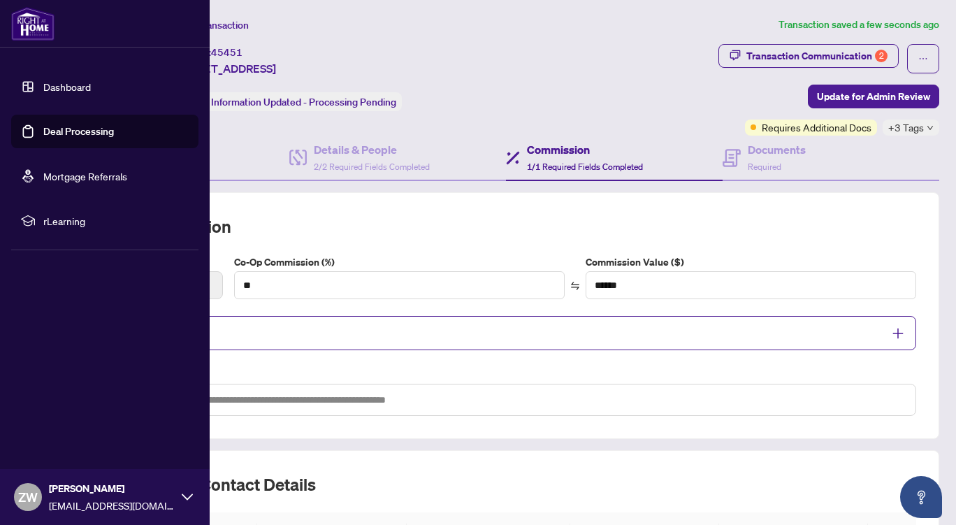
click at [75, 126] on link "Deal Processing" at bounding box center [78, 131] width 71 height 13
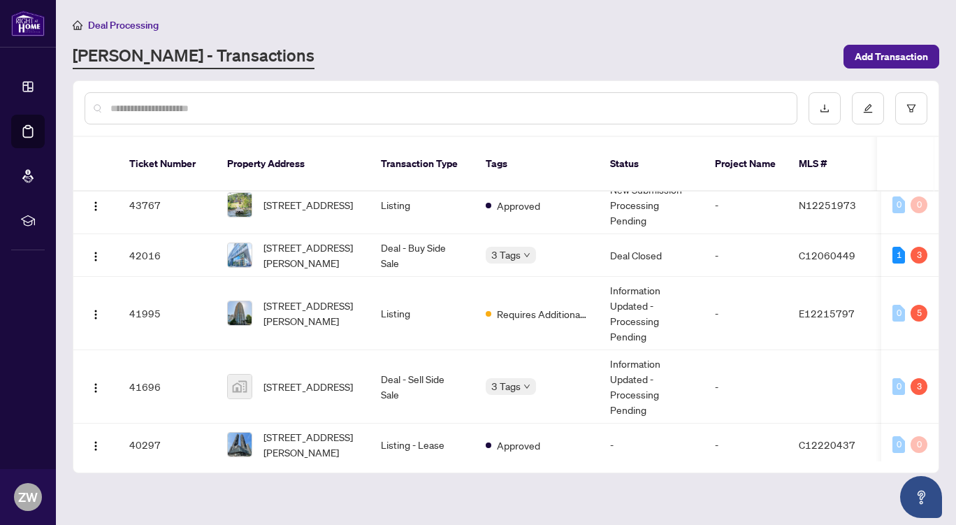
scroll to position [314, 0]
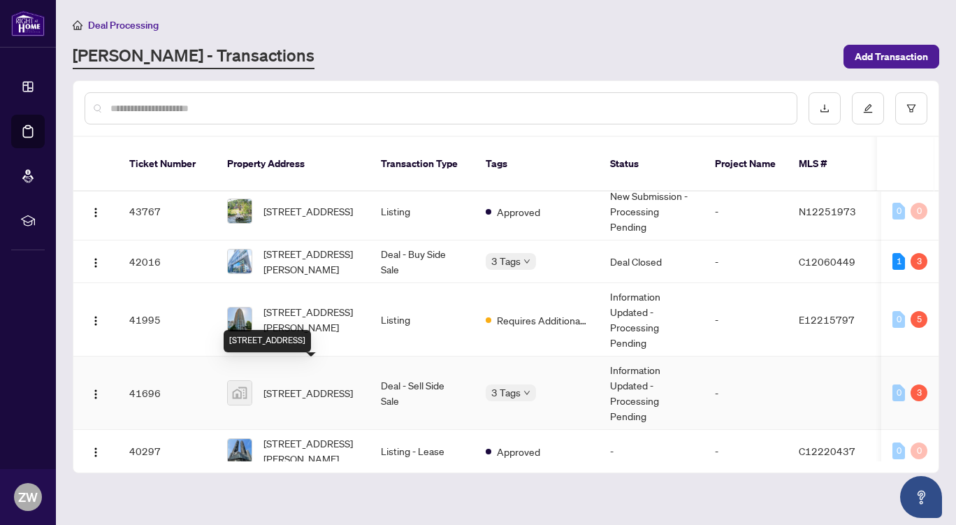
click at [286, 385] on span "[STREET_ADDRESS]" at bounding box center [307, 392] width 89 height 15
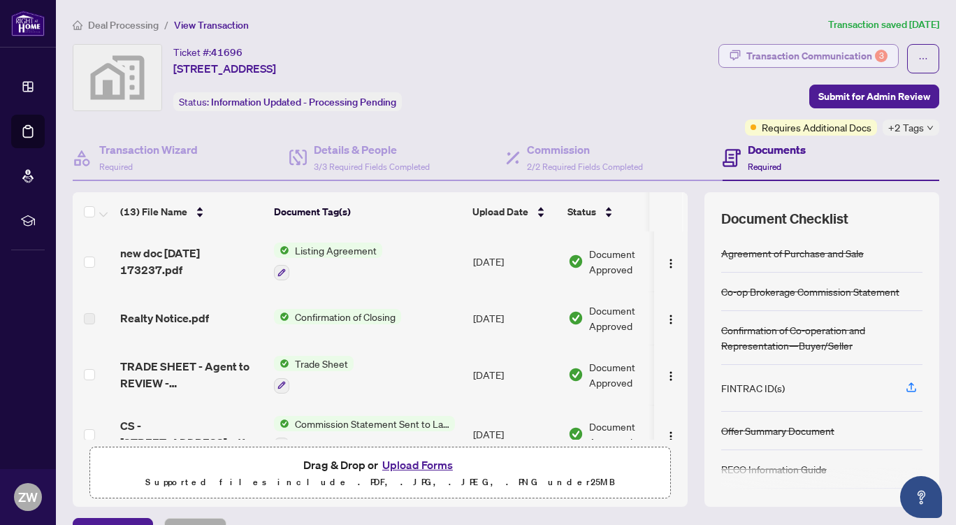
click at [798, 52] on div "Transaction Communication 3" at bounding box center [816, 56] width 141 height 22
type textarea "**********"
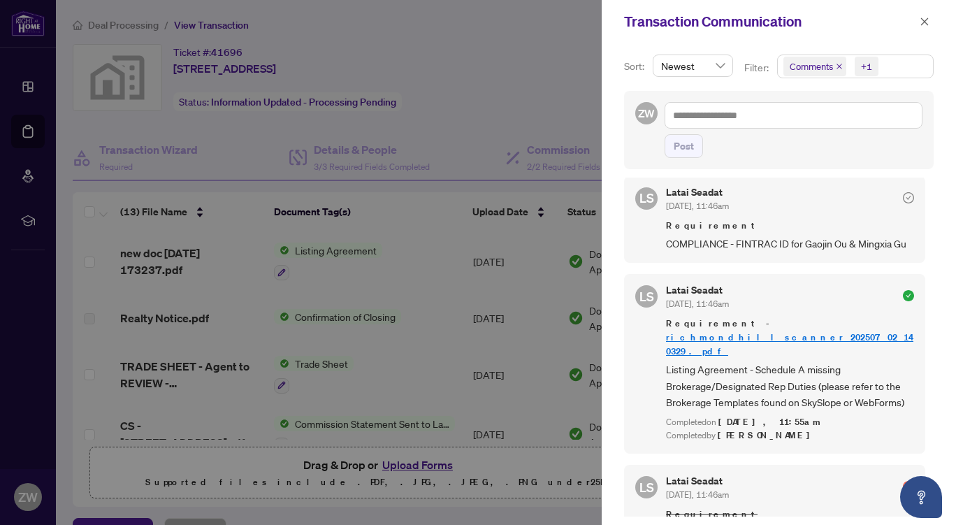
scroll to position [1469, 0]
